Goal: Complete application form: Complete application form

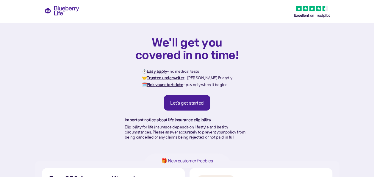
click at [191, 102] on div "Let's get started" at bounding box center [187, 103] width 34 height 6
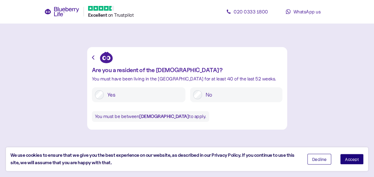
click at [352, 160] on span "Accept" at bounding box center [351, 159] width 14 height 4
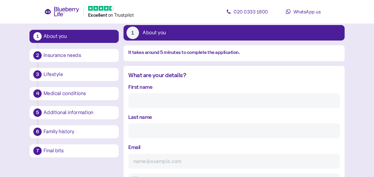
scroll to position [41, 0]
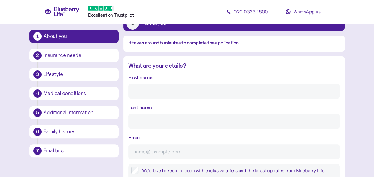
click at [196, 90] on input "First name" at bounding box center [233, 91] width 211 height 15
type input "[PERSON_NAME]"
type input "Stoneham"
type input "[EMAIL_ADDRESS][DOMAIN_NAME]"
type input "**********"
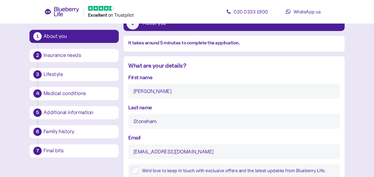
type input "******"
type input "********"
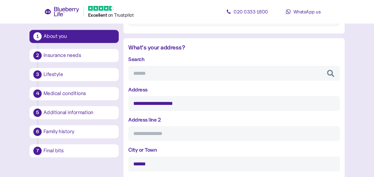
scroll to position [219, 0]
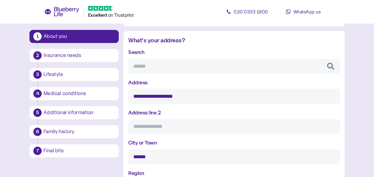
click at [150, 96] on input "**********" at bounding box center [233, 96] width 211 height 15
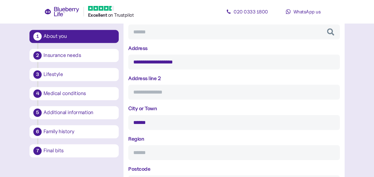
scroll to position [249, 0]
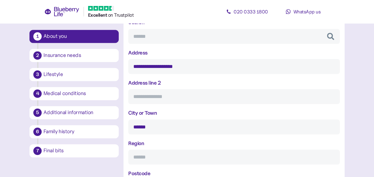
type input "**********"
click at [232, 96] on input "Address line 2" at bounding box center [233, 96] width 211 height 15
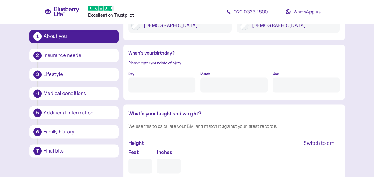
scroll to position [457, 0]
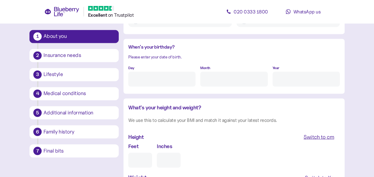
click at [164, 78] on input "Day" at bounding box center [161, 78] width 67 height 15
type input "12"
click at [210, 79] on input "Month" at bounding box center [233, 78] width 67 height 15
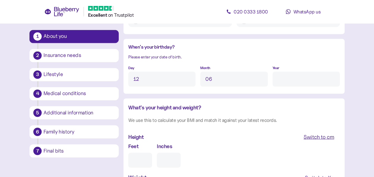
type input "6"
click at [279, 78] on input "Year" at bounding box center [305, 78] width 67 height 15
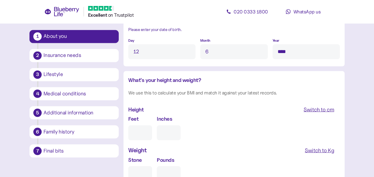
scroll to position [487, 0]
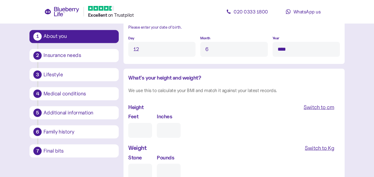
type input "****"
click at [322, 104] on div "Switch to cm" at bounding box center [318, 107] width 31 height 8
click at [144, 130] on input "cm" at bounding box center [153, 129] width 51 height 15
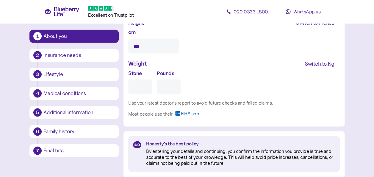
scroll to position [606, 0]
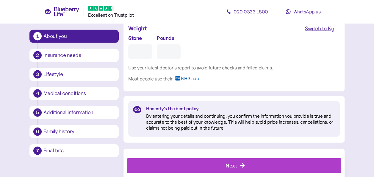
type input "***"
click at [313, 30] on div "Switch to Kg" at bounding box center [318, 28] width 29 height 8
click at [140, 51] on input "Kg" at bounding box center [153, 51] width 51 height 15
type input "***"
click at [204, 48] on div "Kg ***" at bounding box center [233, 46] width 211 height 25
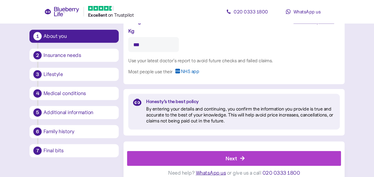
scroll to position [619, 0]
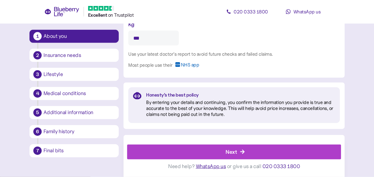
click at [231, 152] on div "Next" at bounding box center [230, 151] width 11 height 8
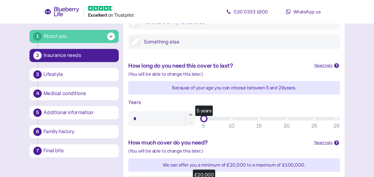
scroll to position [149, 0]
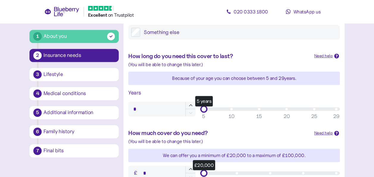
type input "**"
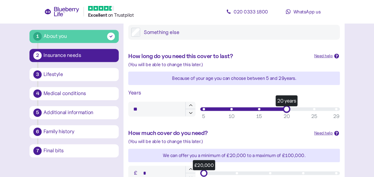
click at [286, 110] on div "20 years" at bounding box center [270, 109] width 132 height 4
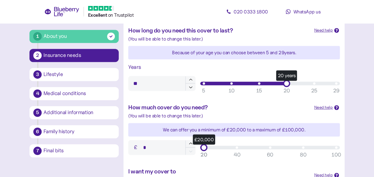
scroll to position [208, 0]
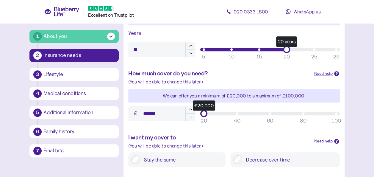
click at [269, 113] on div "£20,000" at bounding box center [270, 113] width 132 height 4
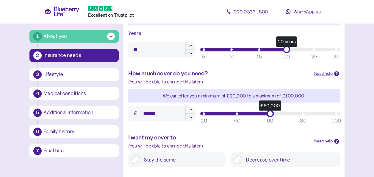
type input "******"
click at [189, 111] on icon "button" at bounding box center [190, 109] width 5 height 5
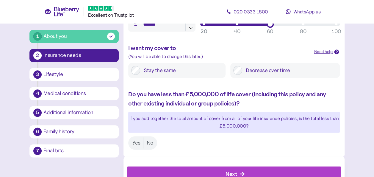
scroll to position [319, 0]
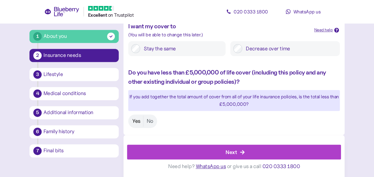
click at [137, 121] on label "Yes" at bounding box center [136, 120] width 14 height 11
click at [231, 150] on div "Next" at bounding box center [230, 152] width 11 height 8
click at [232, 151] on div "Next" at bounding box center [230, 152] width 11 height 8
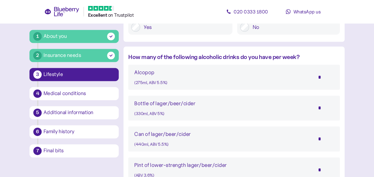
scroll to position [327, 0]
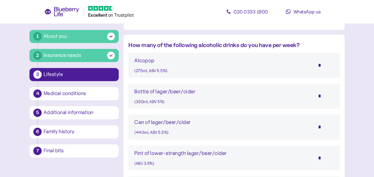
click at [320, 96] on input "*" at bounding box center [323, 95] width 21 height 15
click at [320, 97] on input "**" at bounding box center [323, 95] width 21 height 15
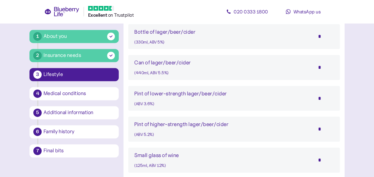
scroll to position [416, 0]
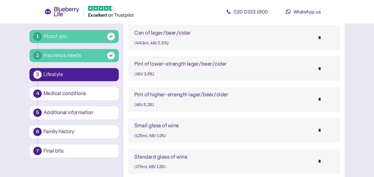
type input "*"
click at [321, 99] on input "*" at bounding box center [323, 99] width 21 height 15
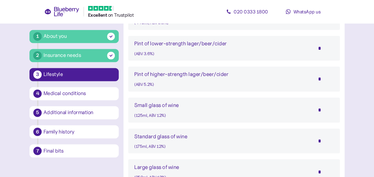
scroll to position [446, 0]
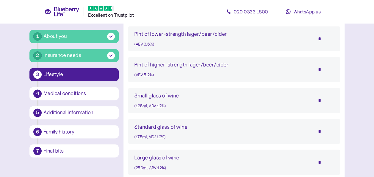
type input "*"
click at [321, 129] on input "*" at bounding box center [323, 130] width 21 height 15
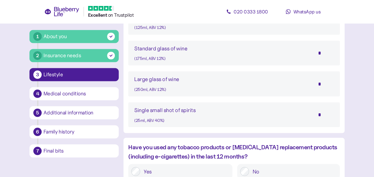
scroll to position [565, 0]
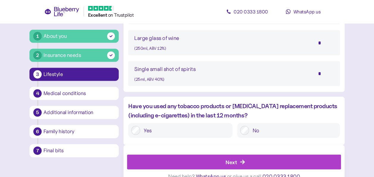
type input "*"
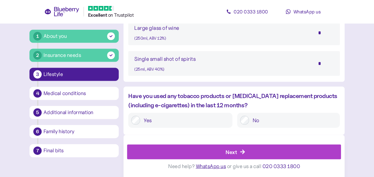
click at [225, 152] on div "Next" at bounding box center [235, 151] width 200 height 14
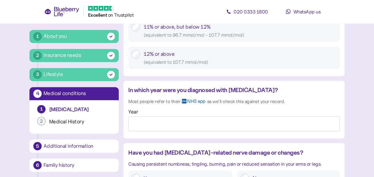
scroll to position [446, 0]
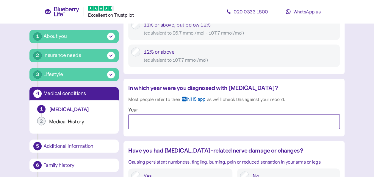
click at [165, 121] on input "Year" at bounding box center [233, 121] width 211 height 15
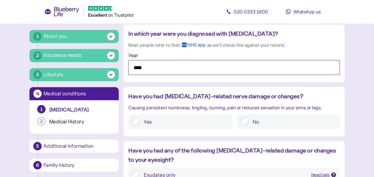
scroll to position [505, 0]
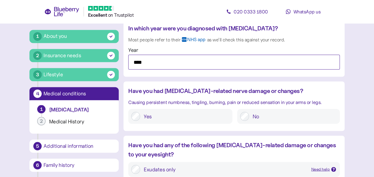
type input "****"
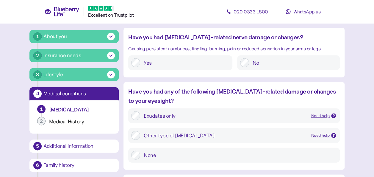
scroll to position [565, 0]
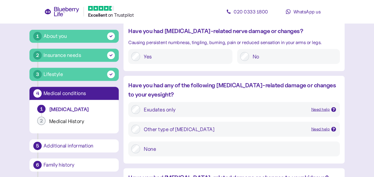
click at [317, 108] on div "Need help" at bounding box center [320, 109] width 19 height 7
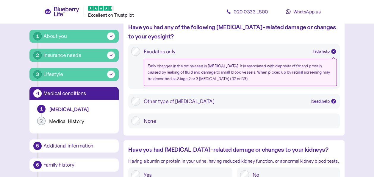
scroll to position [624, 0]
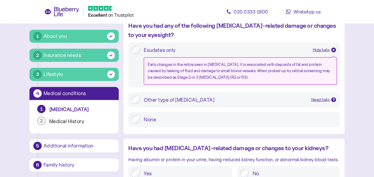
click at [325, 97] on div "Need help" at bounding box center [320, 99] width 19 height 7
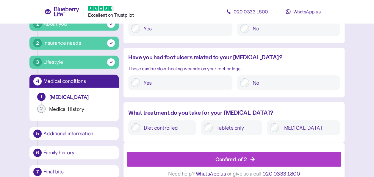
scroll to position [793, 0]
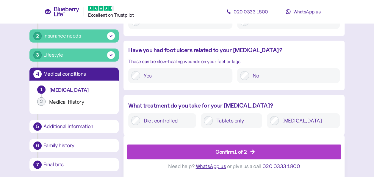
click at [232, 150] on div "Confirm 1 of 2" at bounding box center [231, 151] width 32 height 8
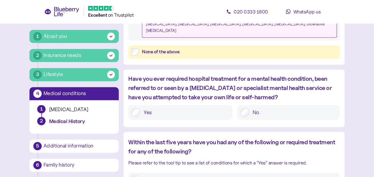
scroll to position [386, 0]
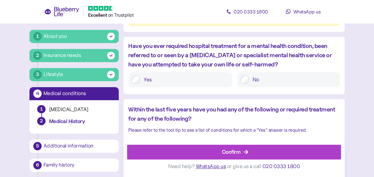
click at [225, 150] on div "Confirm" at bounding box center [231, 151] width 19 height 8
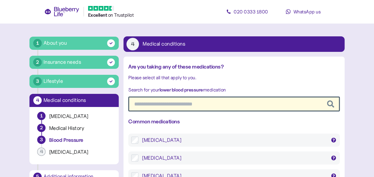
scroll to position [30, 0]
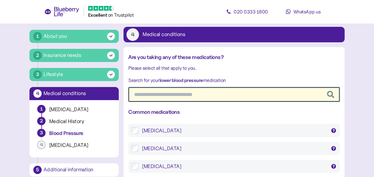
click at [224, 95] on input "text" at bounding box center [233, 94] width 211 height 15
type input "**"
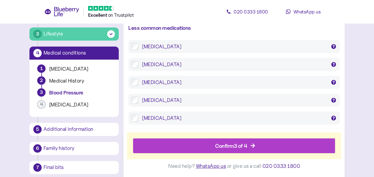
scroll to position [204, 0]
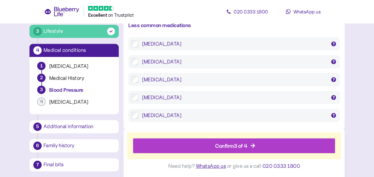
click at [237, 143] on div "Confirm 3 of 4" at bounding box center [231, 145] width 32 height 8
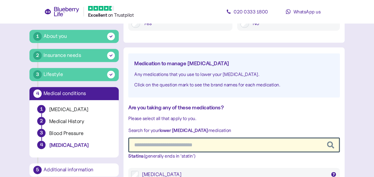
scroll to position [297, 0]
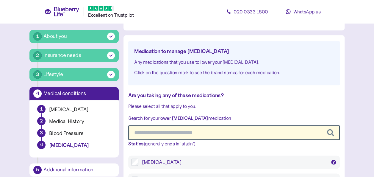
click at [206, 131] on input "text" at bounding box center [233, 132] width 211 height 15
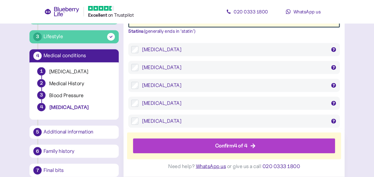
scroll to position [415, 0]
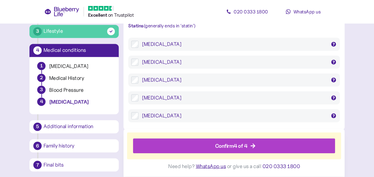
click at [233, 143] on div "Confirm 4 of 4" at bounding box center [231, 145] width 32 height 8
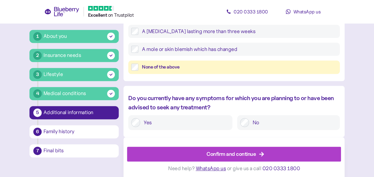
scroll to position [312, 0]
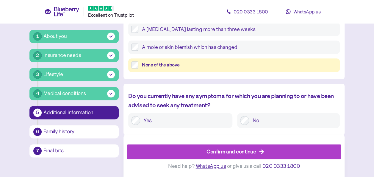
click at [218, 150] on div "Confirm and continue" at bounding box center [230, 151] width 49 height 8
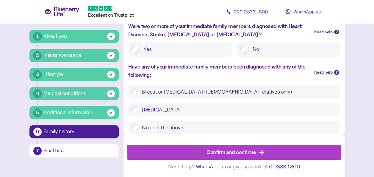
scroll to position [232, 0]
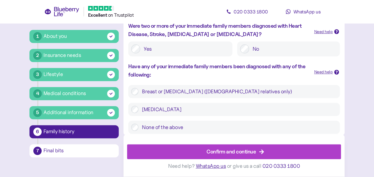
click at [229, 152] on div "Confirm and continue" at bounding box center [230, 151] width 49 height 8
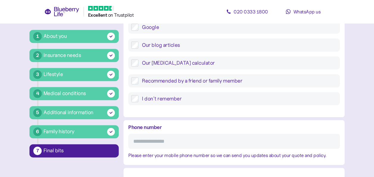
scroll to position [300, 0]
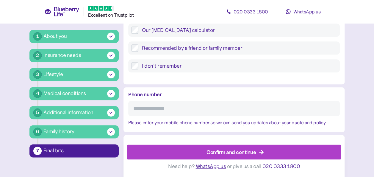
click at [214, 108] on input "Phone number" at bounding box center [233, 108] width 211 height 15
type input "**********"
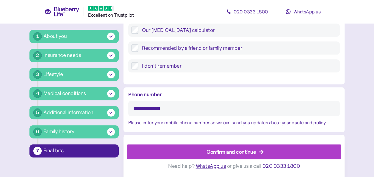
click at [228, 151] on div "Confirm and continue" at bounding box center [230, 151] width 49 height 8
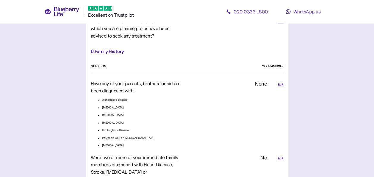
scroll to position [1604, 0]
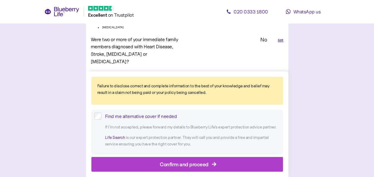
click at [187, 163] on div "Confirm and proceed" at bounding box center [184, 164] width 49 height 8
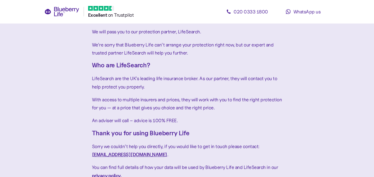
scroll to position [133, 0]
